Goal: Find specific page/section: Find specific page/section

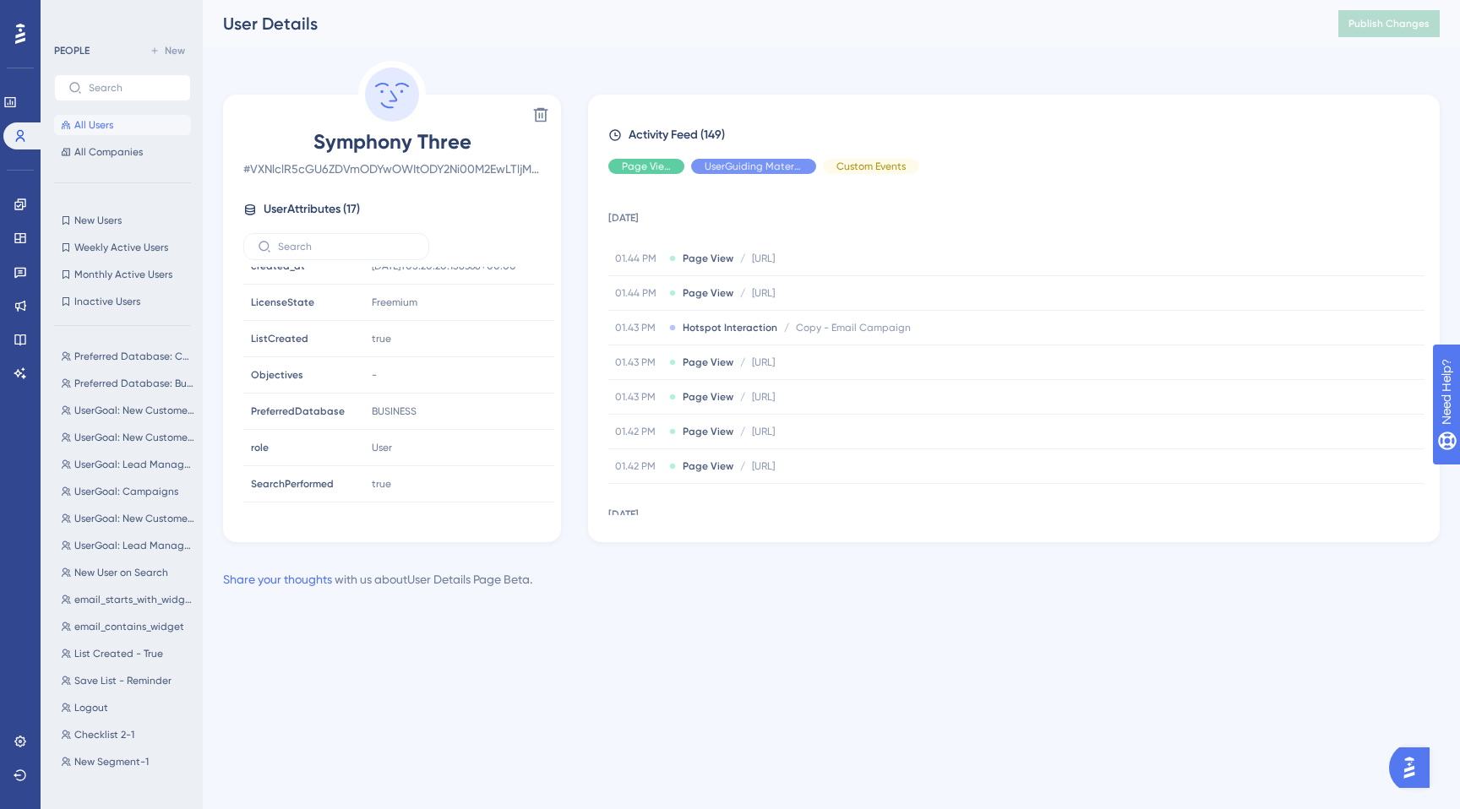
scroll to position [369, 0]
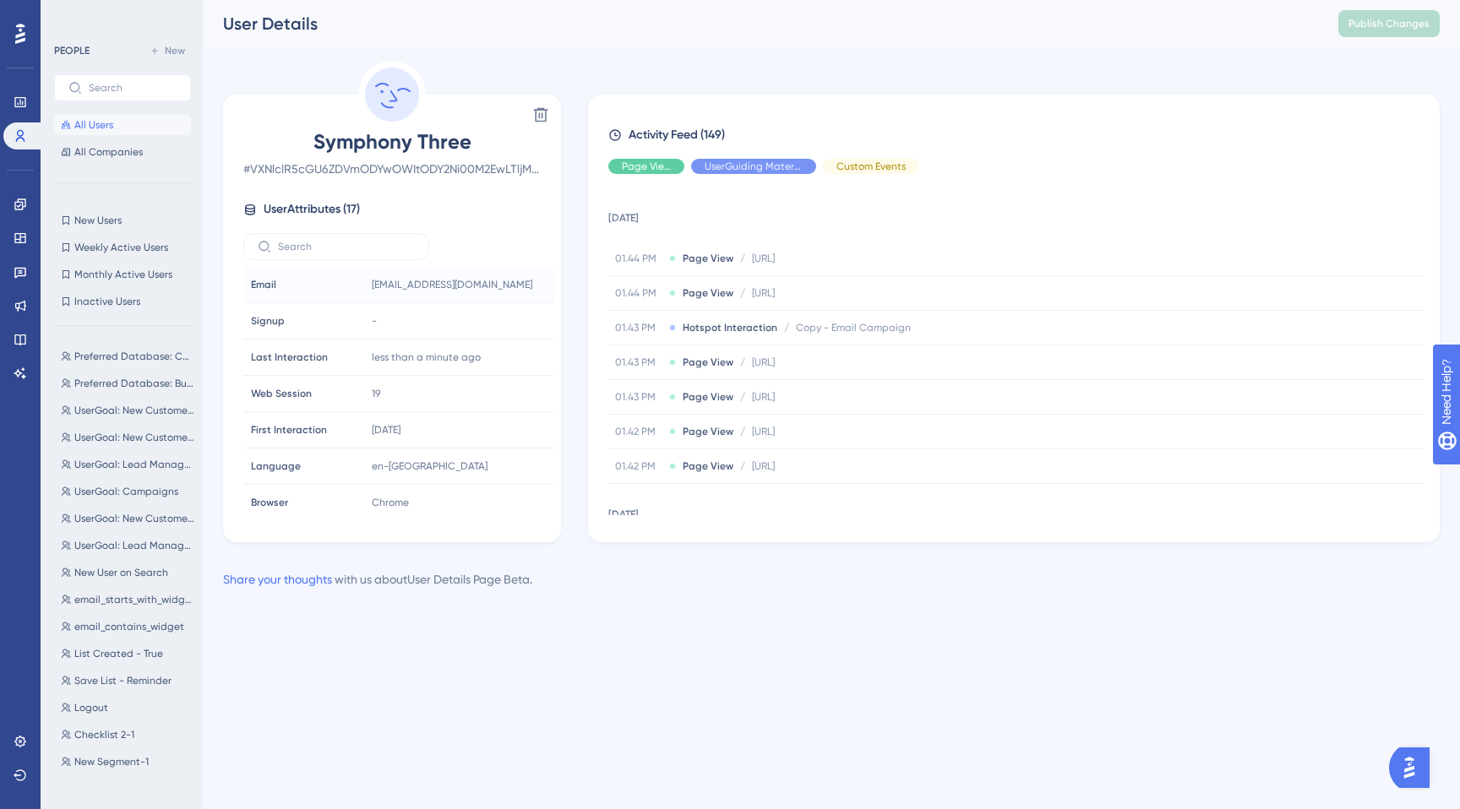
scroll to position [369, 0]
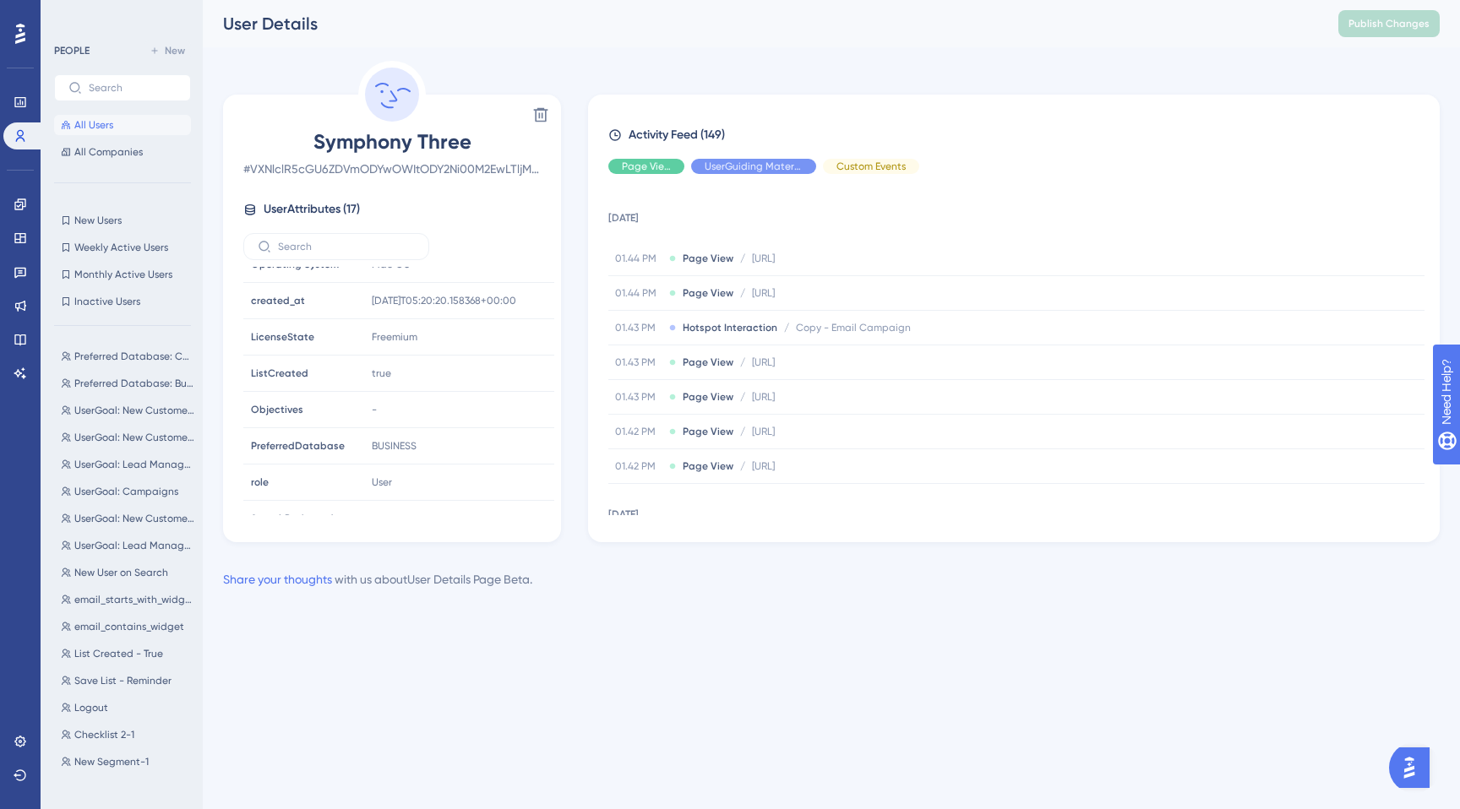
scroll to position [369, 0]
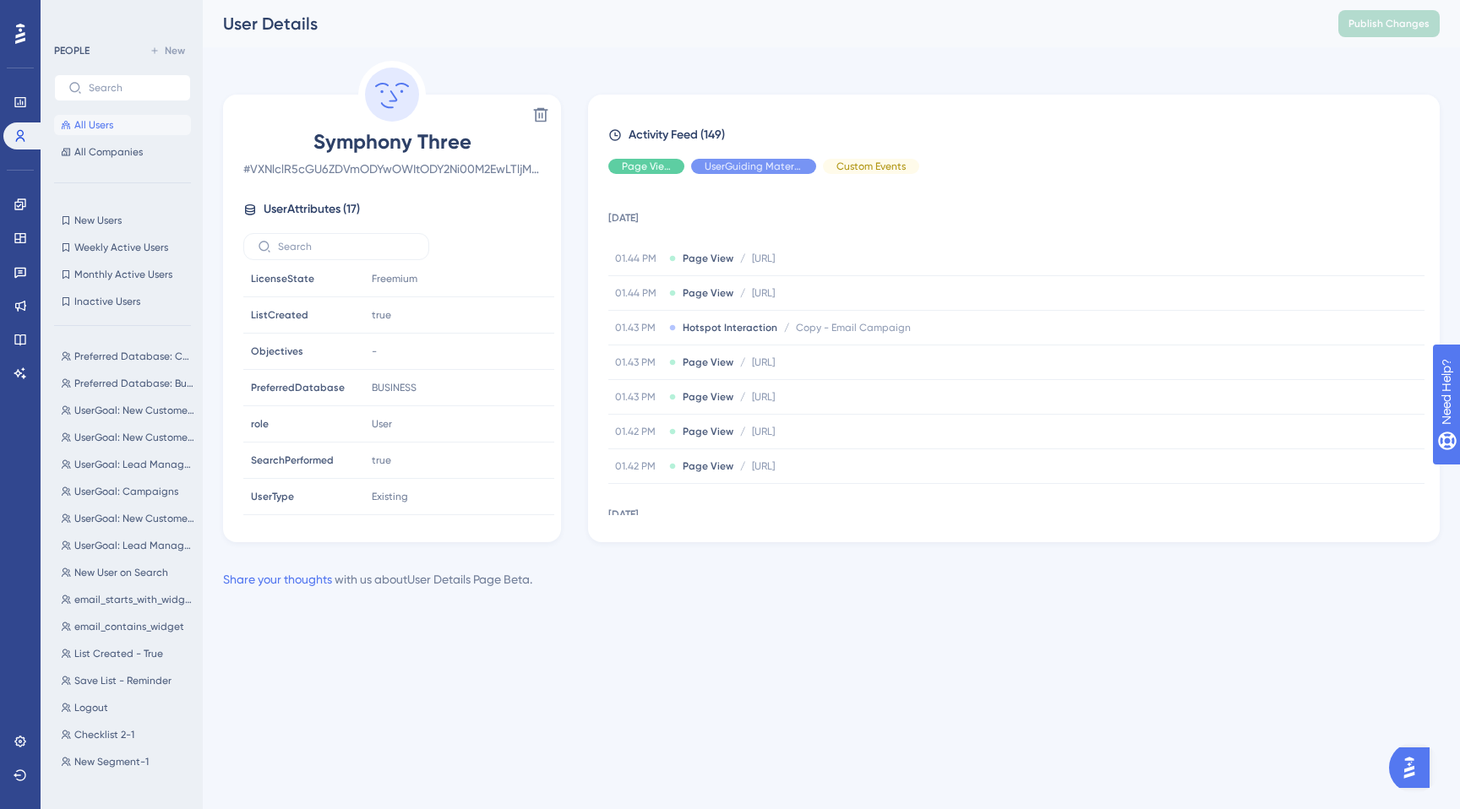
click at [99, 128] on span "All Users" at bounding box center [93, 125] width 39 height 14
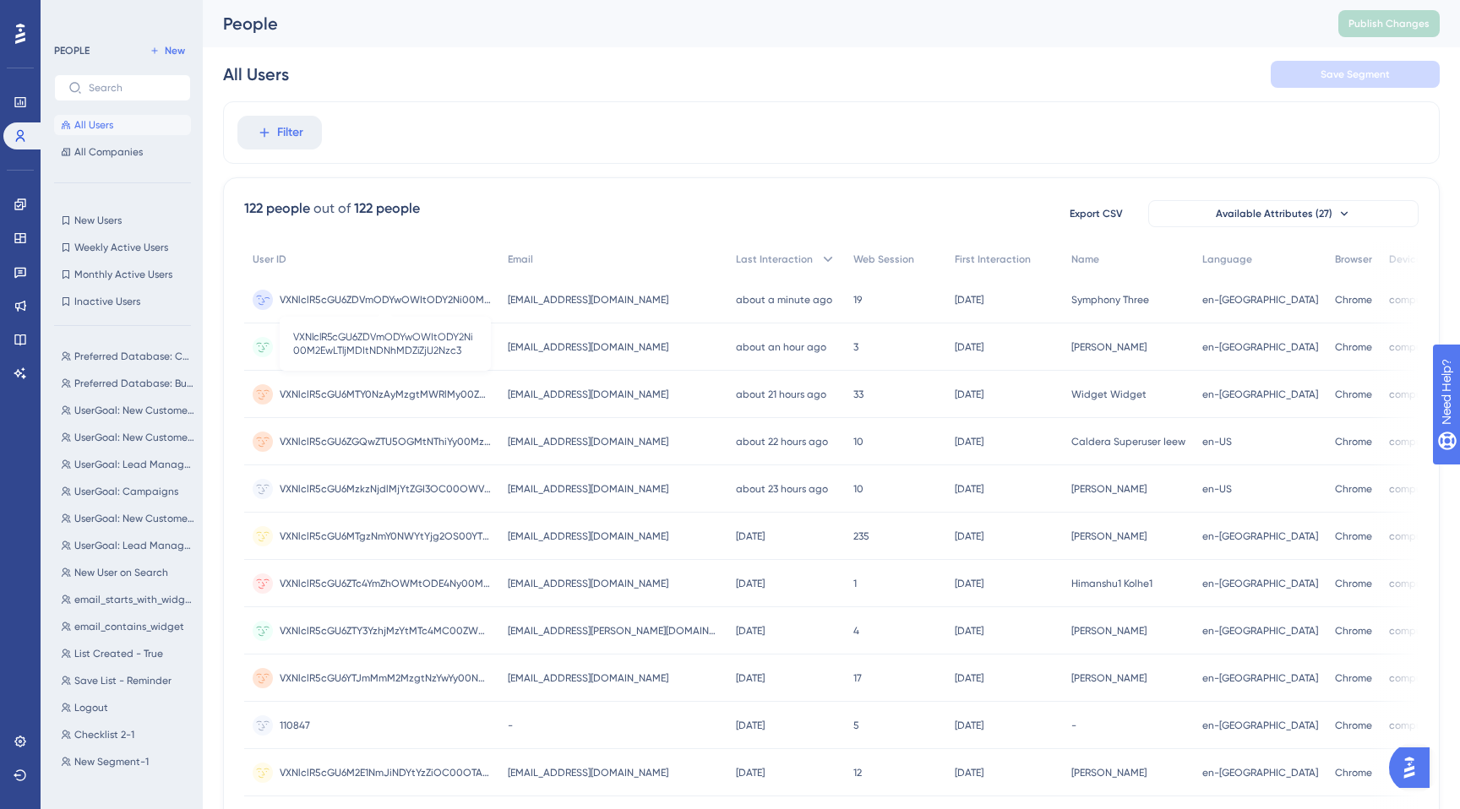
click at [401, 297] on span "VXNlclR5cGU6ZDVmODYwOWItODY2Ni00M2EwLTljMDItNDNhMDZiZjU2Nzc3" at bounding box center [385, 300] width 211 height 14
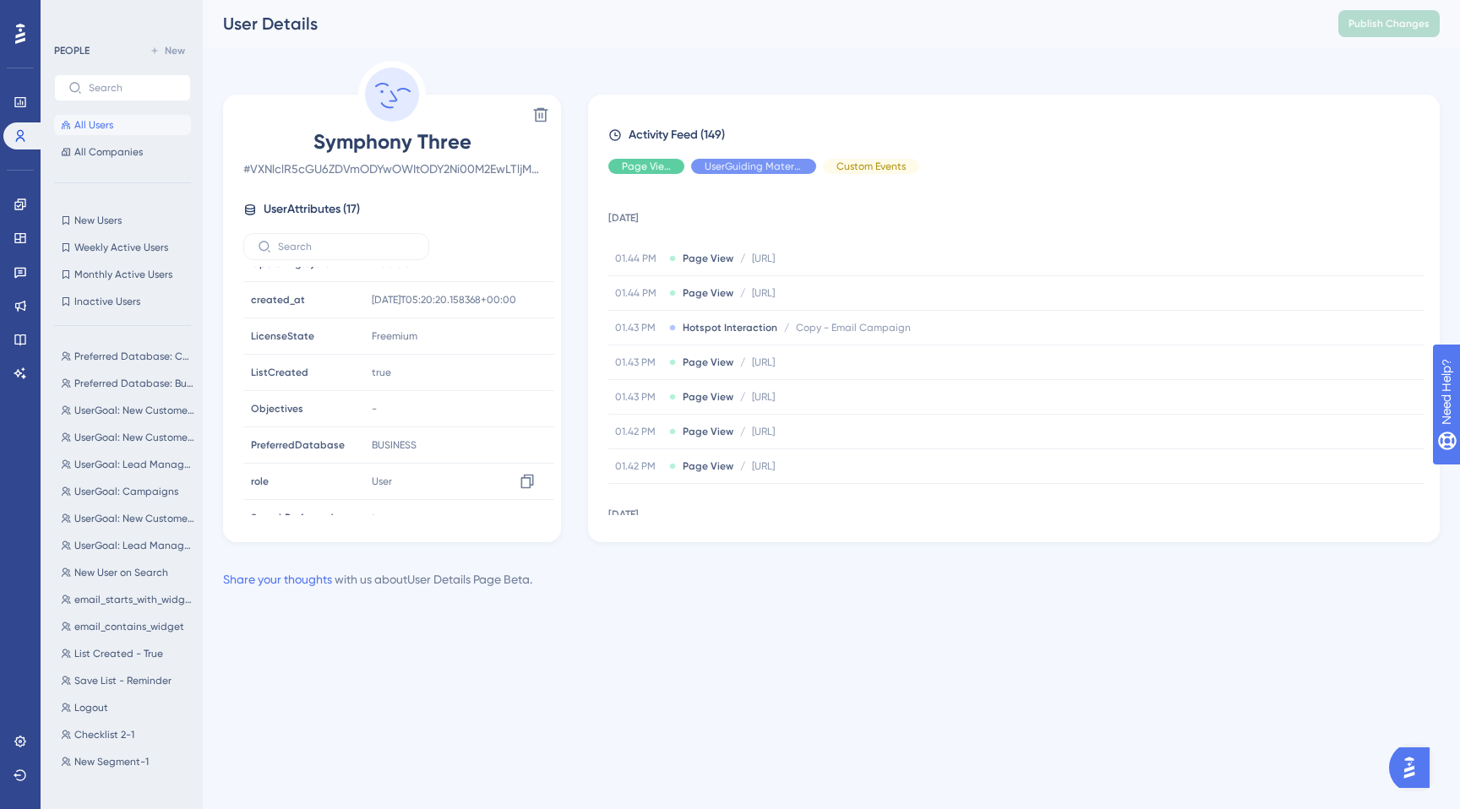
scroll to position [335, 0]
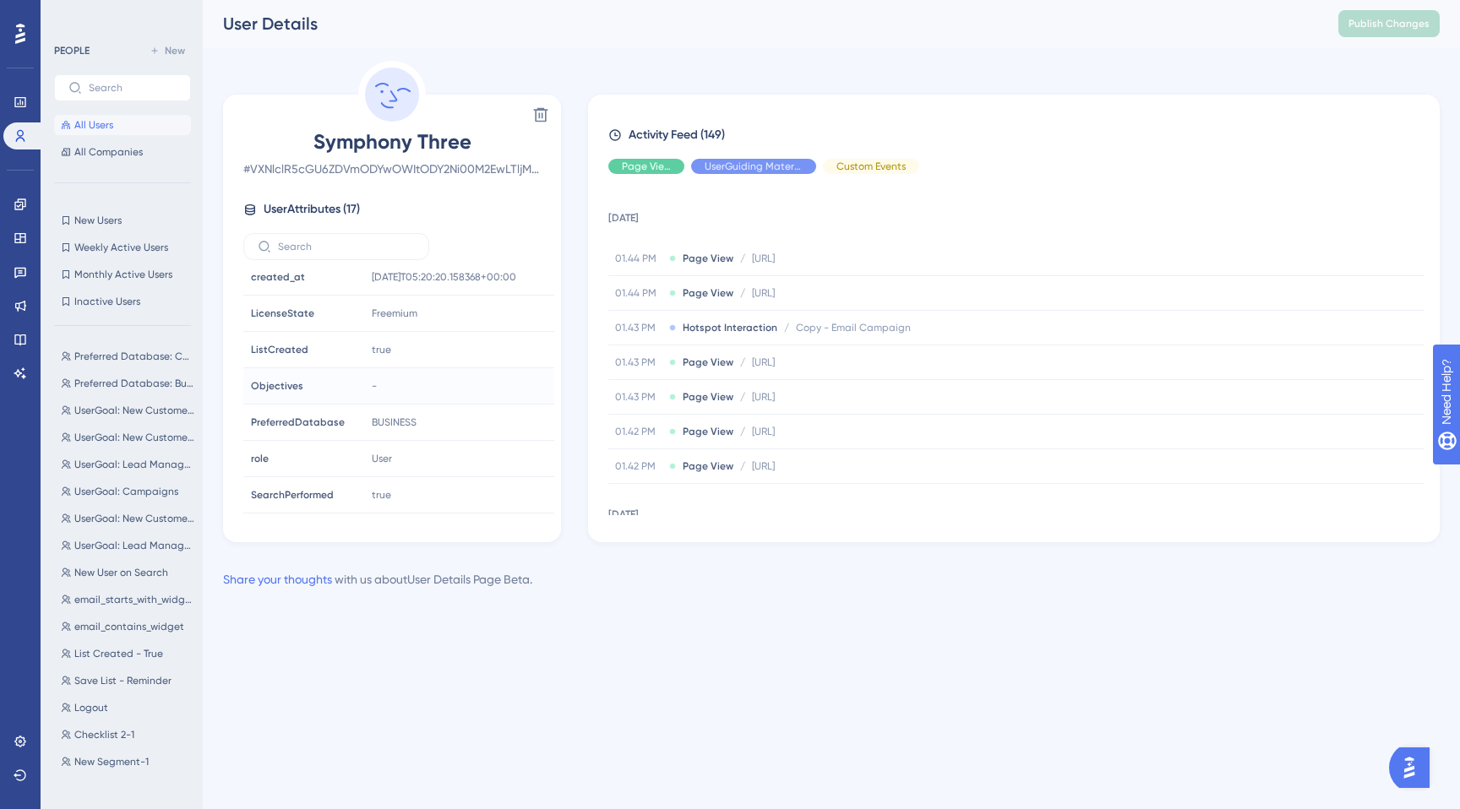
click at [336, 394] on div "Objectives Objectives" at bounding box center [301, 386] width 115 height 34
click at [280, 390] on span "Objectives" at bounding box center [277, 386] width 52 height 14
click at [372, 351] on span "-" at bounding box center [374, 352] width 5 height 14
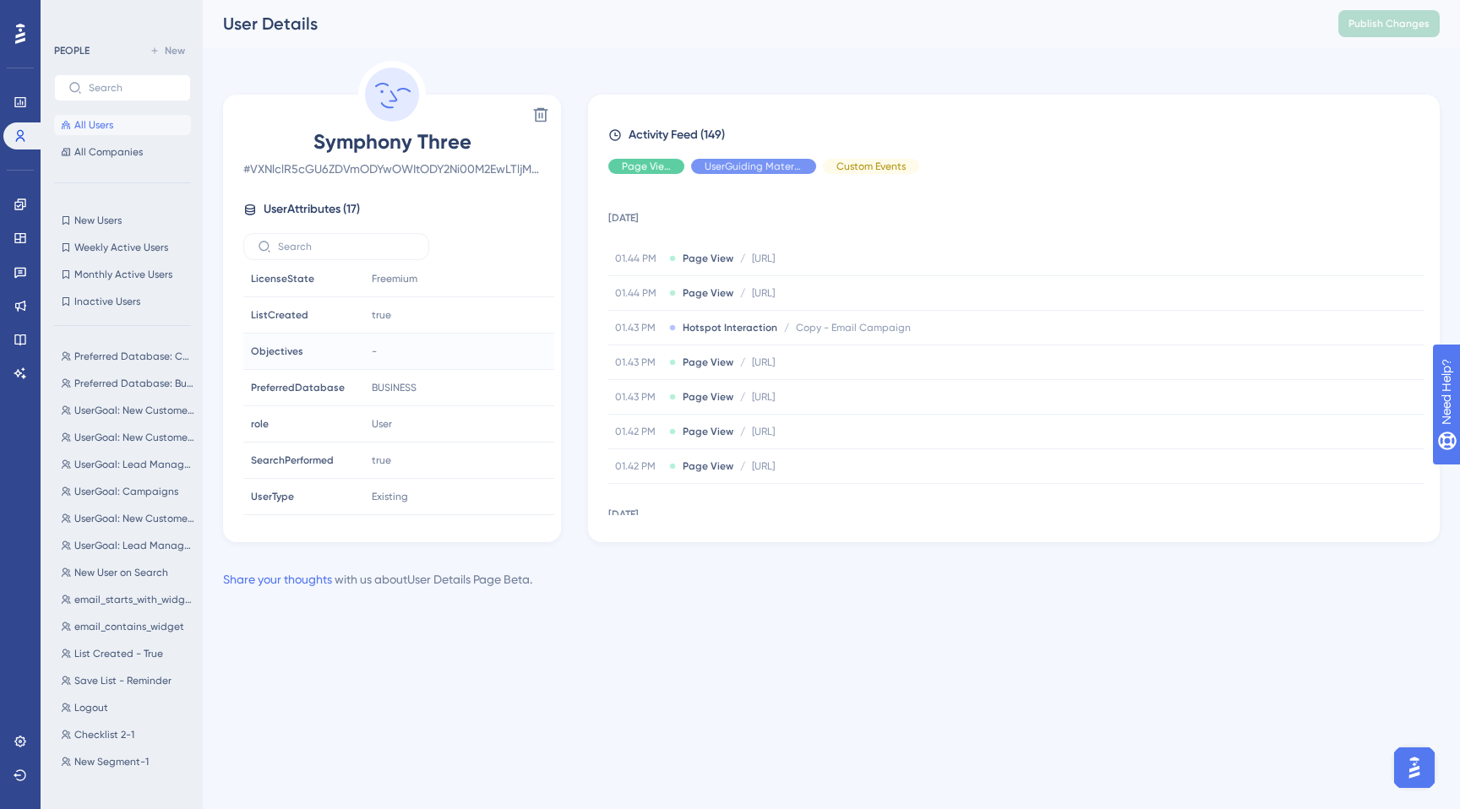
click at [340, 353] on div "Objectives Objectives" at bounding box center [301, 352] width 115 height 34
click at [390, 393] on span "BUSINESS" at bounding box center [394, 388] width 45 height 14
click at [104, 118] on span "All Users" at bounding box center [93, 125] width 39 height 14
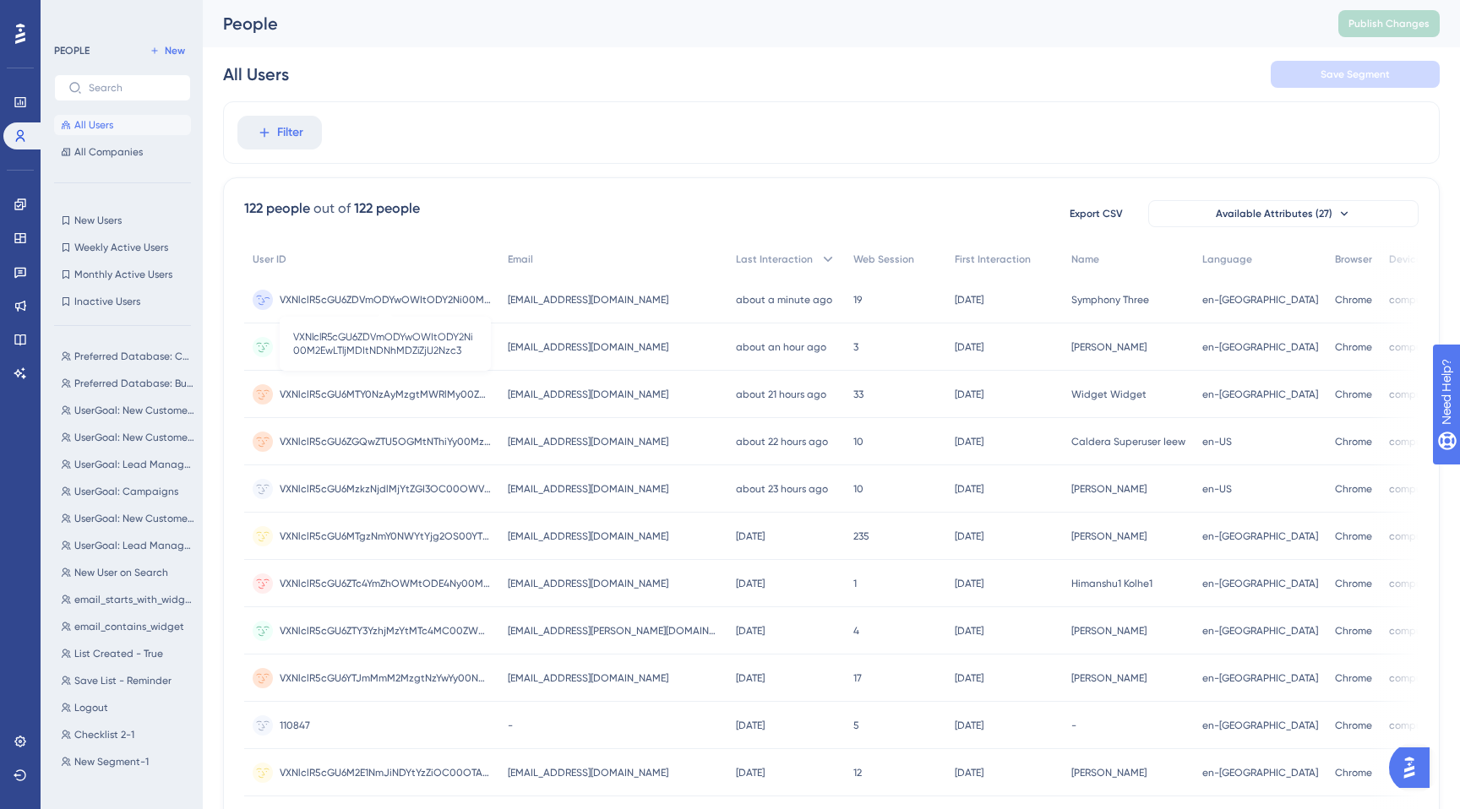
click at [378, 302] on span "VXNlclR5cGU6ZDVmODYwOWItODY2Ni00M2EwLTljMDItNDNhMDZiZjU2Nzc3" at bounding box center [385, 300] width 211 height 14
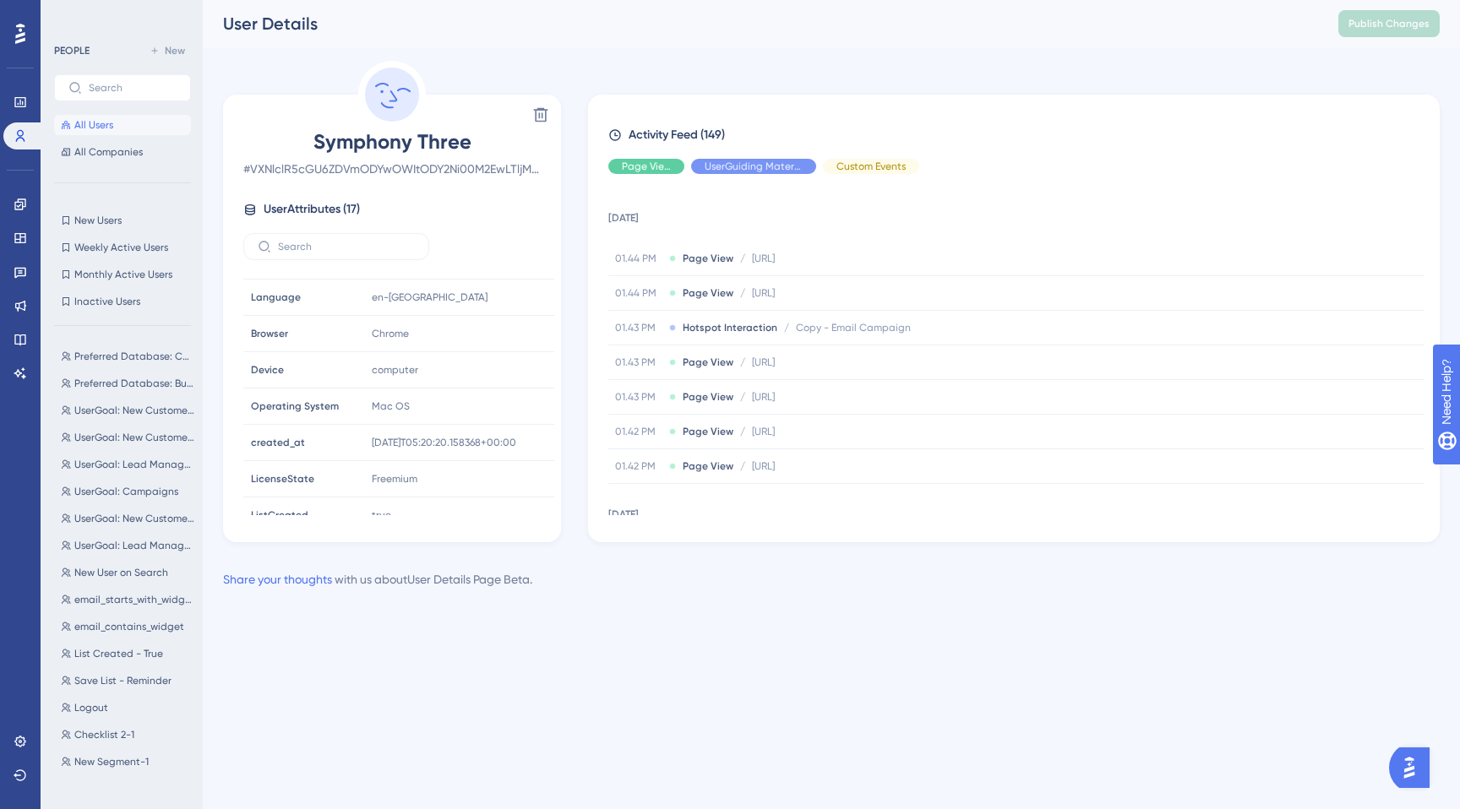
scroll to position [369, 0]
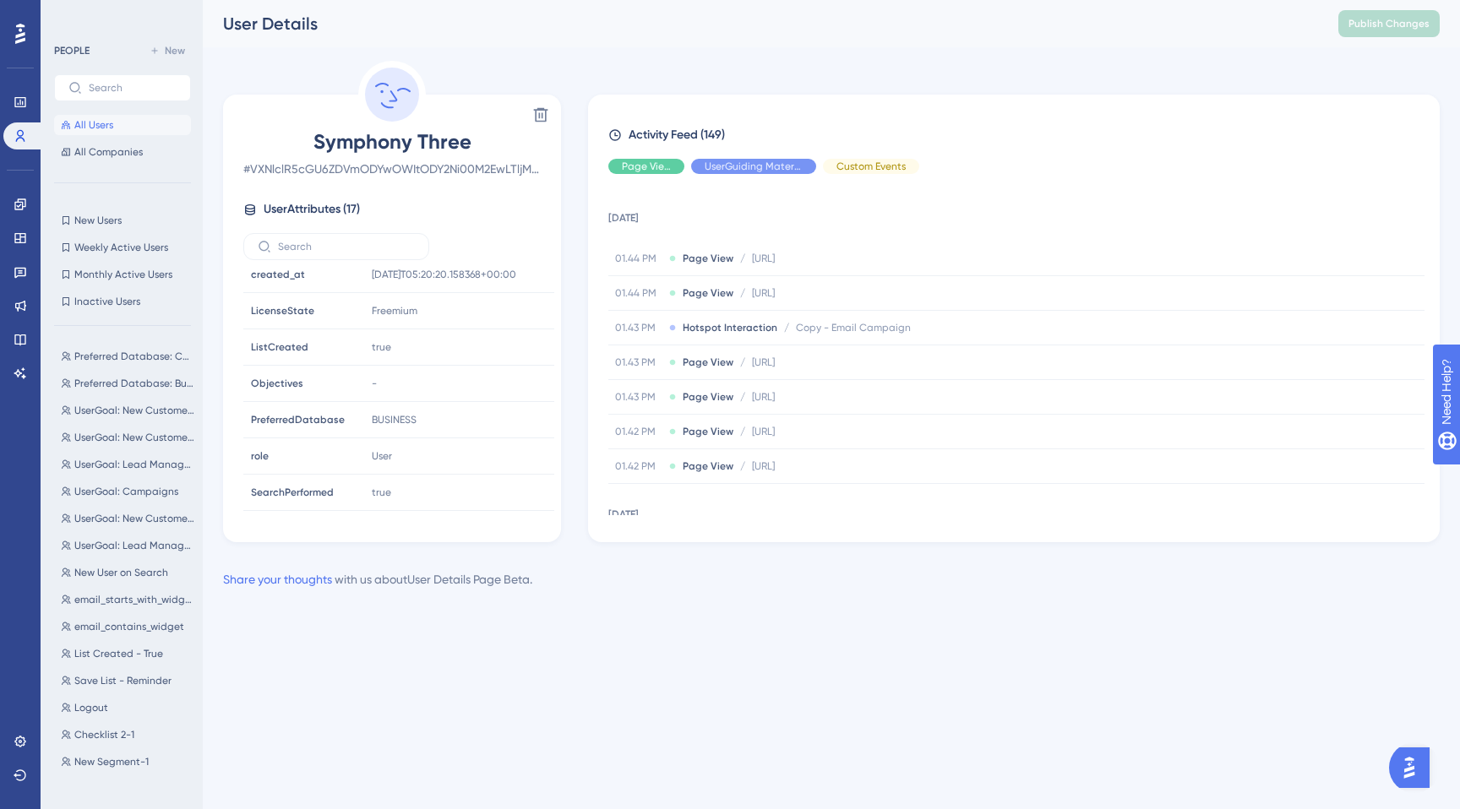
scroll to position [369, 0]
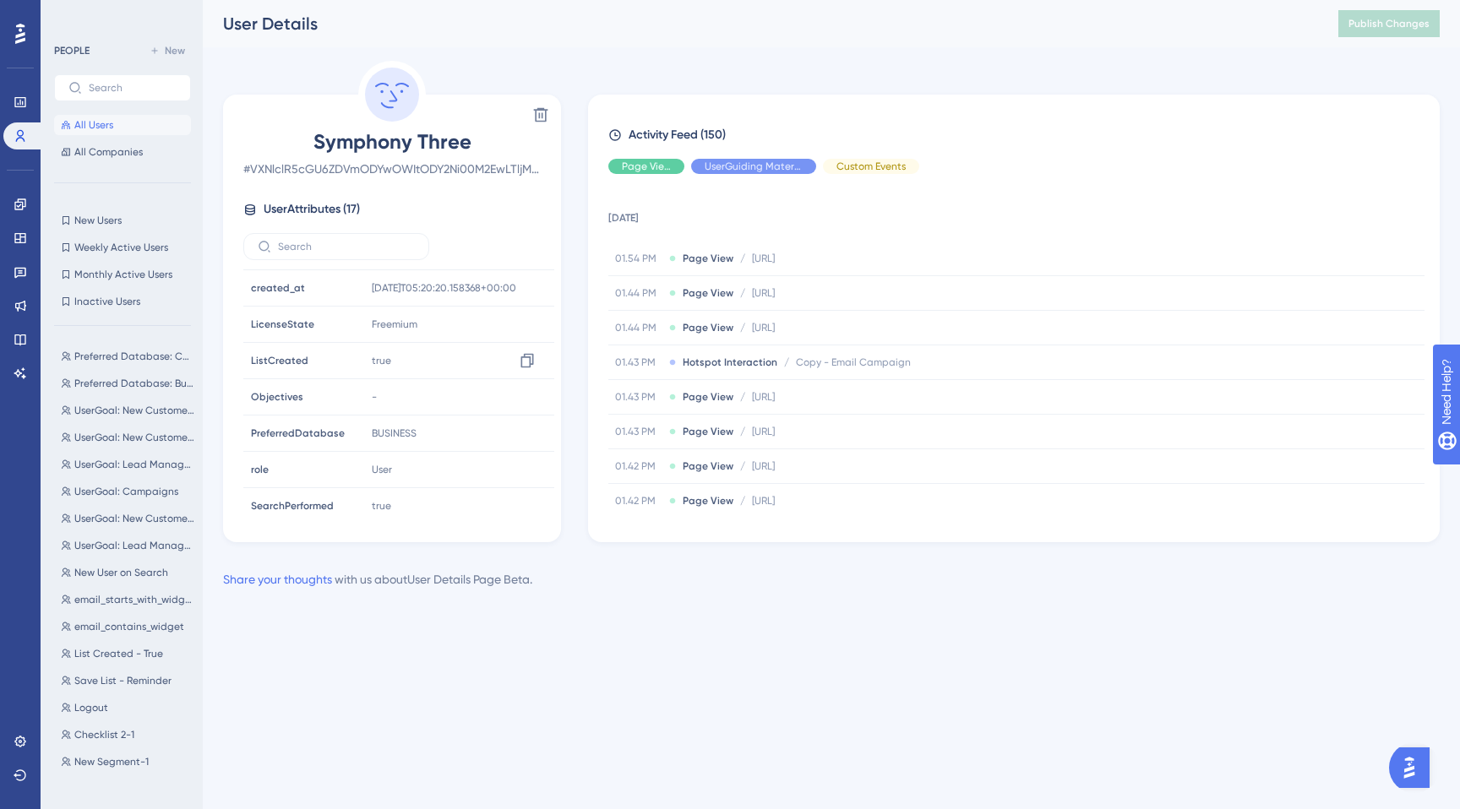
scroll to position [329, 0]
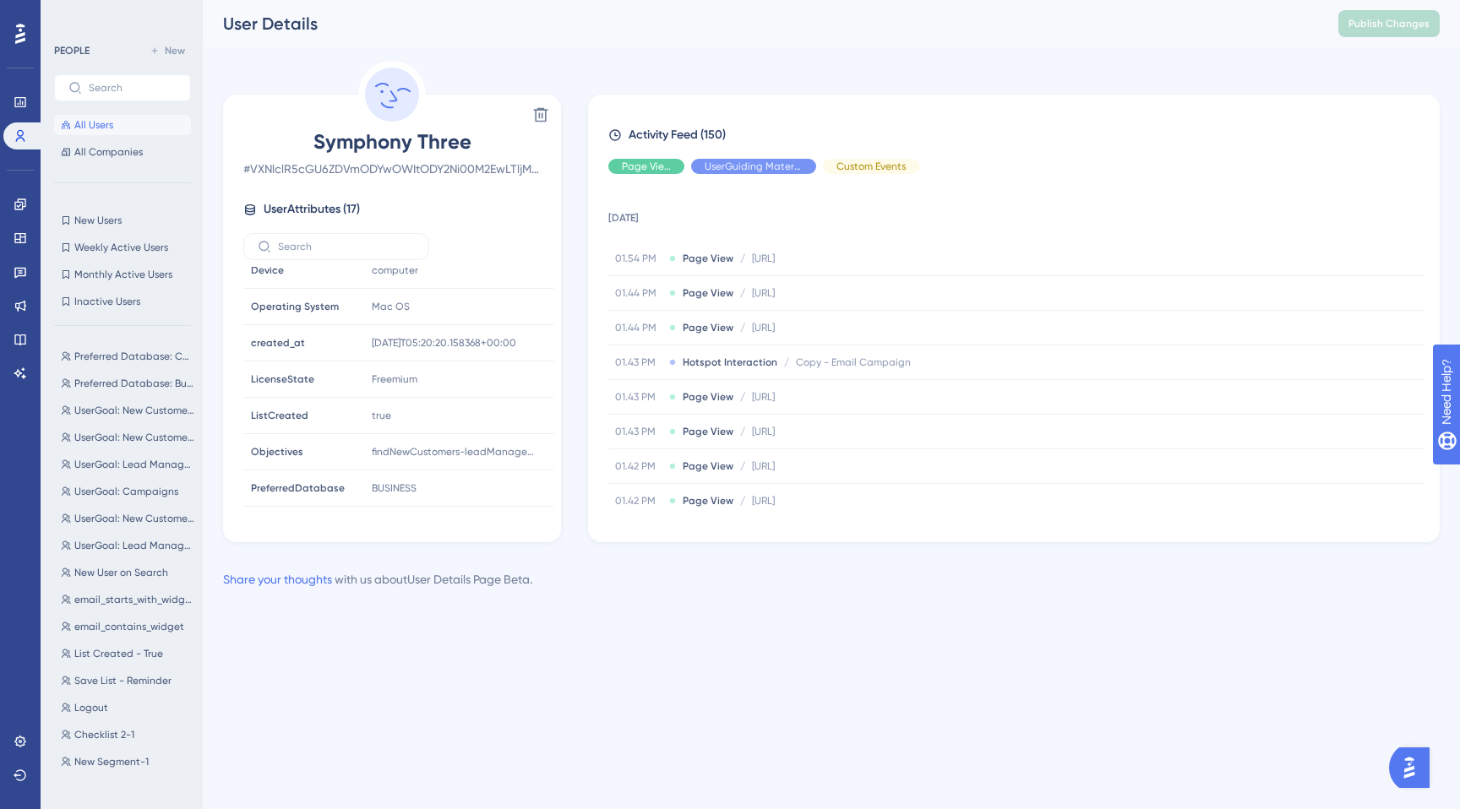
scroll to position [369, 0]
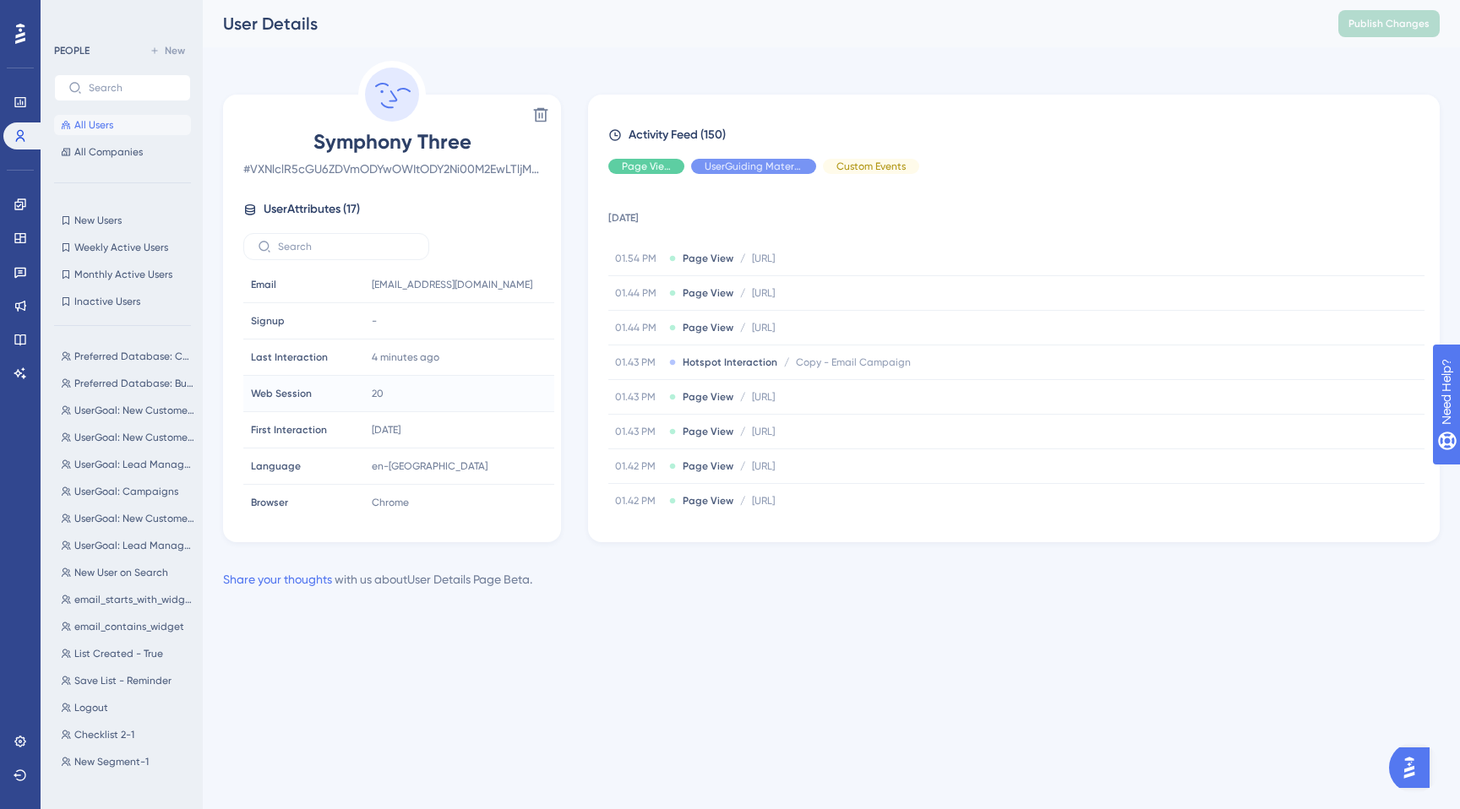
scroll to position [369, 0]
